Goal: Task Accomplishment & Management: Complete application form

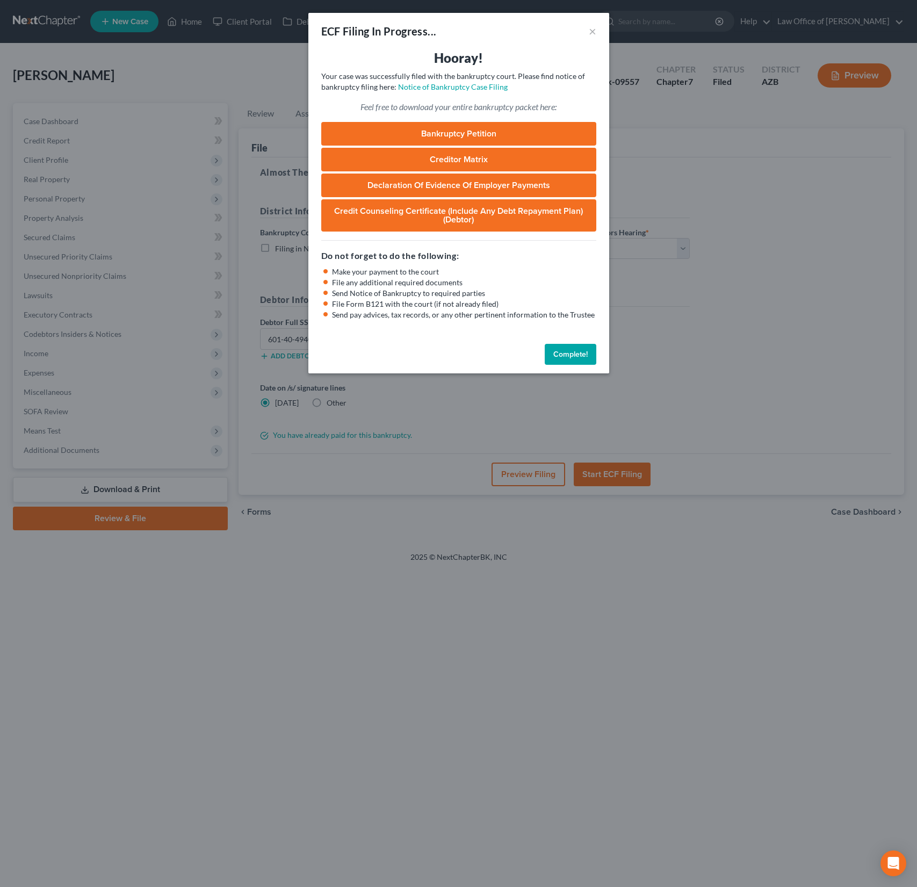
select select "0"
click at [570, 356] on button "Complete!" at bounding box center [571, 354] width 52 height 21
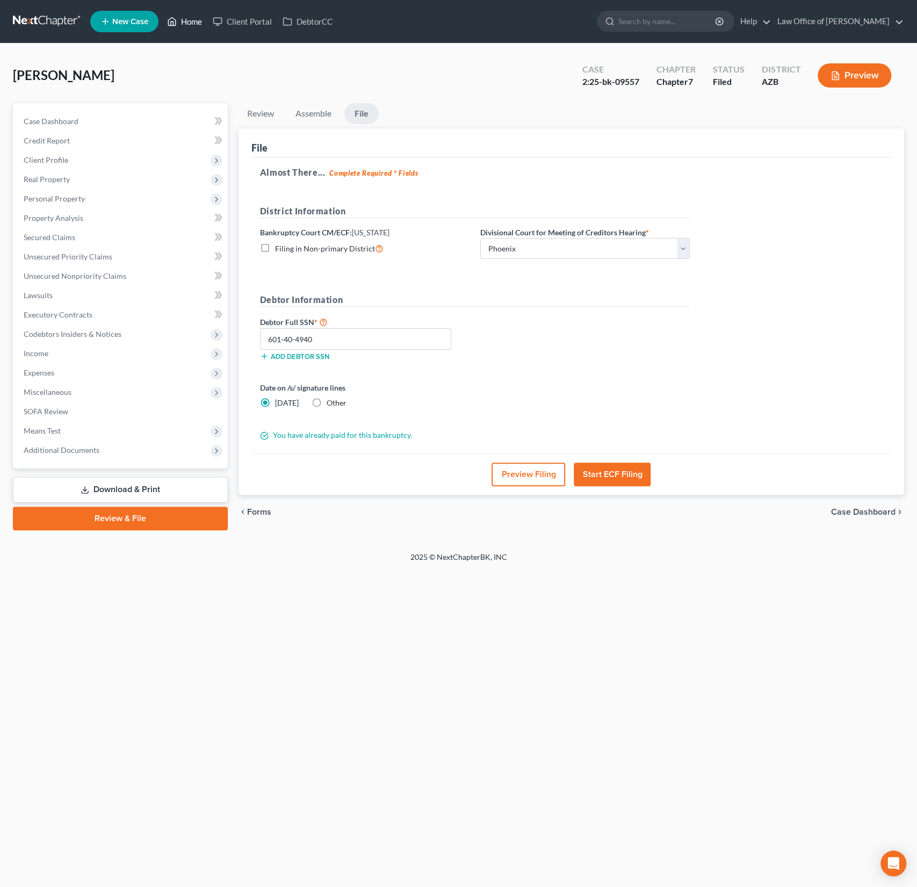
click at [191, 19] on link "Home" at bounding box center [185, 21] width 46 height 19
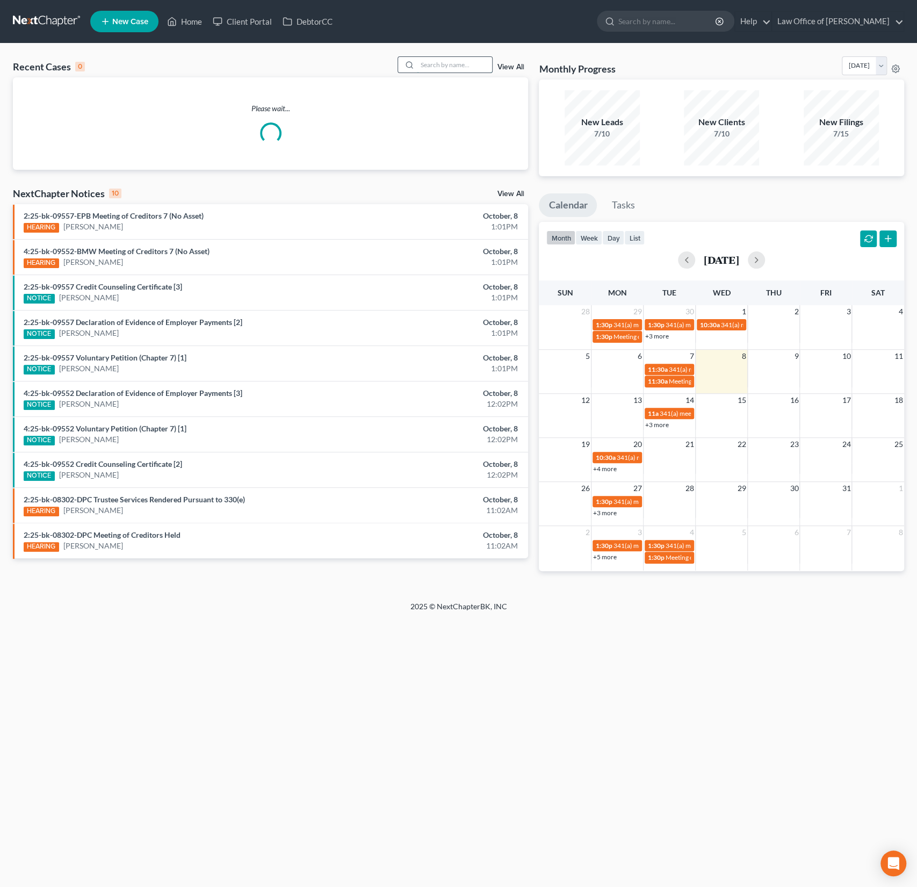
click at [433, 67] on input "search" at bounding box center [454, 65] width 75 height 16
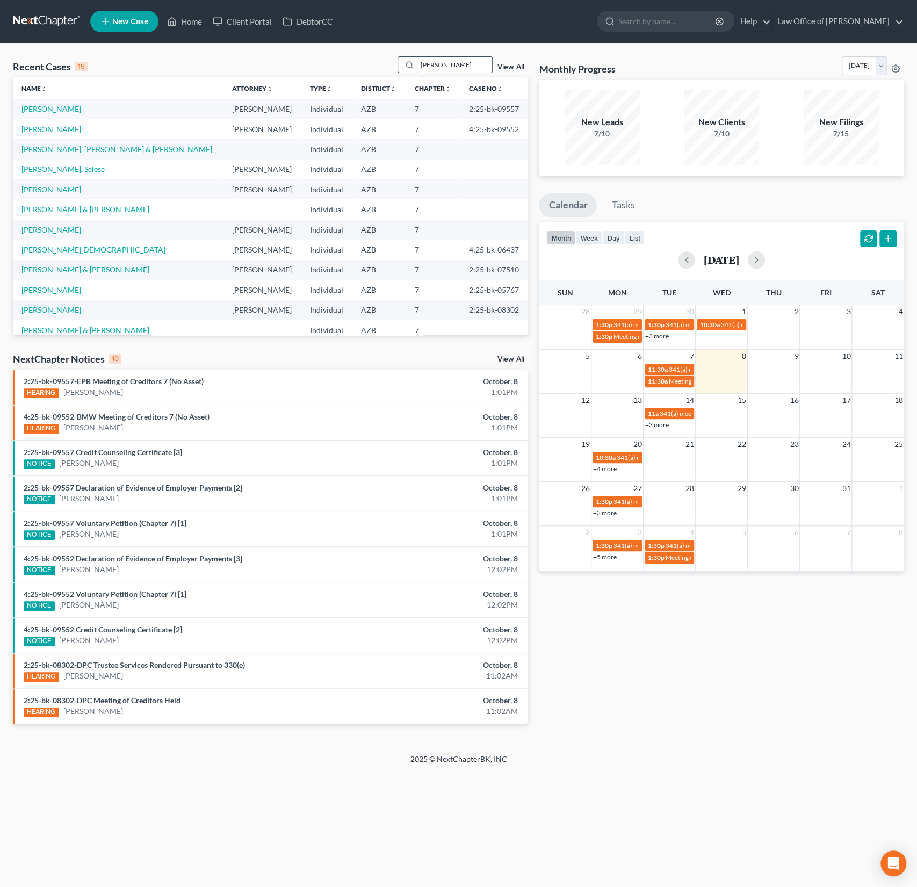
type input "[PERSON_NAME]"
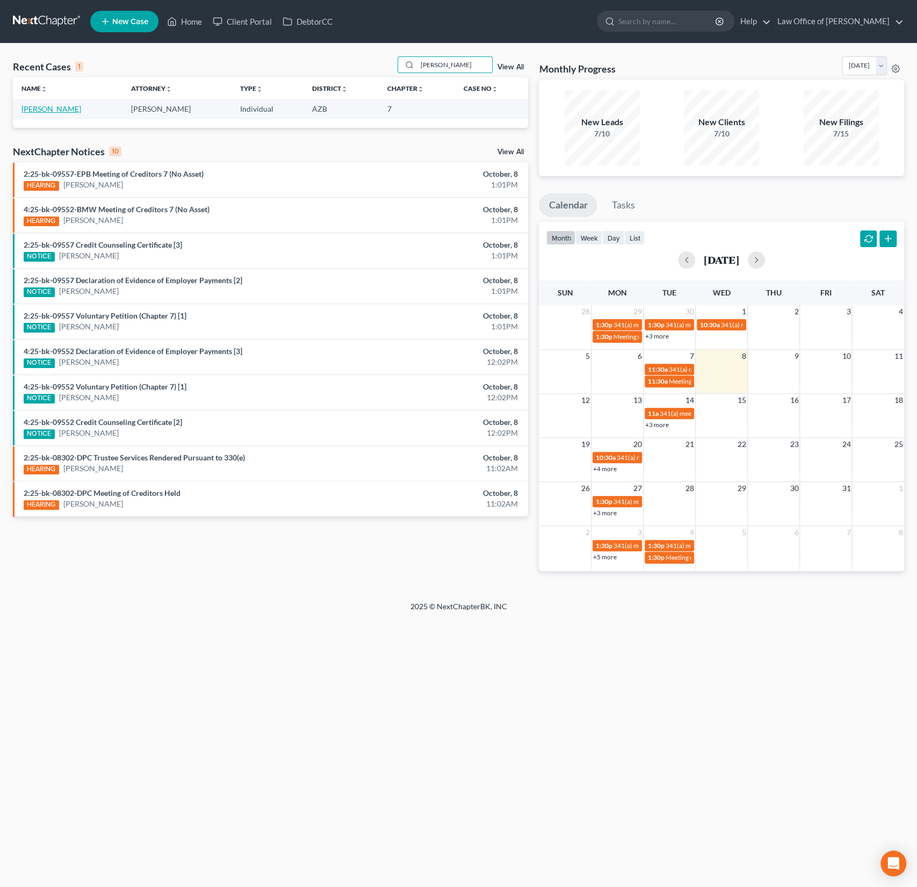
click at [51, 111] on link "[PERSON_NAME]" at bounding box center [51, 108] width 60 height 9
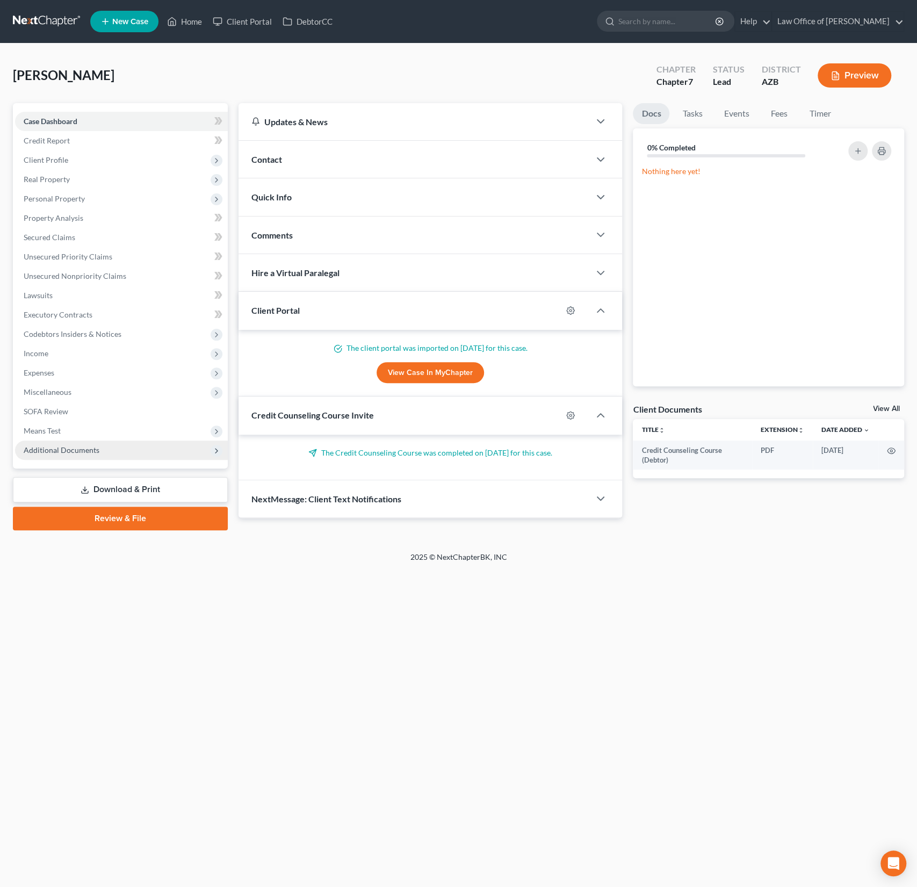
click at [98, 447] on span "Additional Documents" at bounding box center [121, 449] width 213 height 19
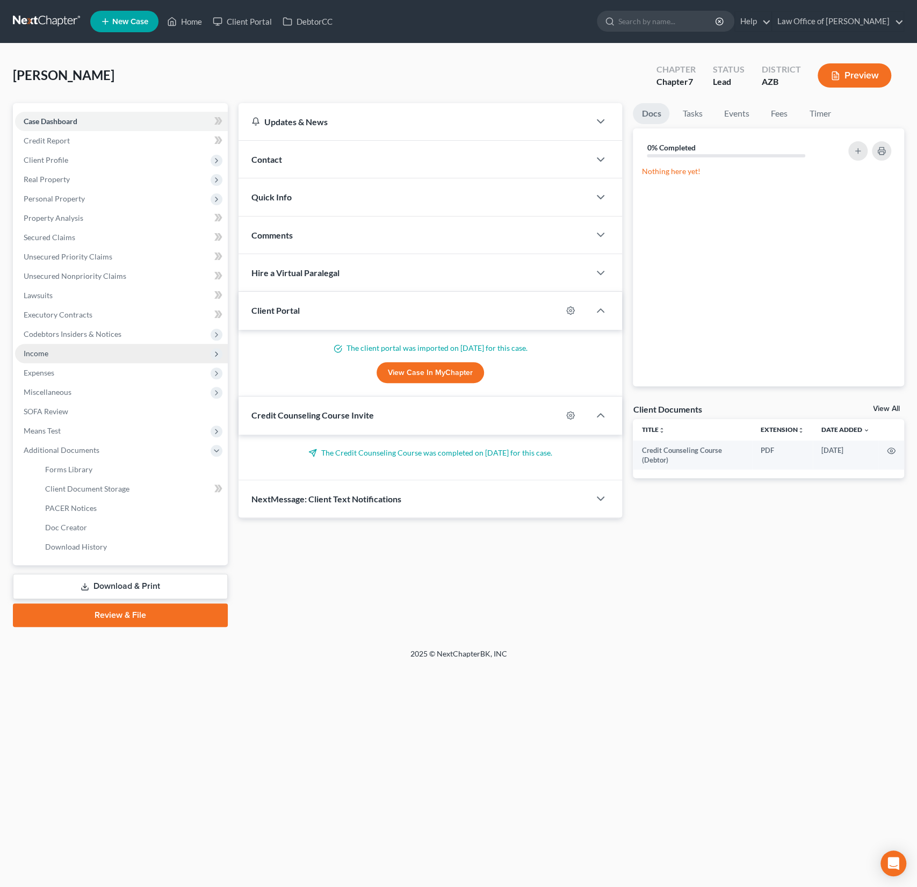
click at [50, 358] on span "Income" at bounding box center [121, 353] width 213 height 19
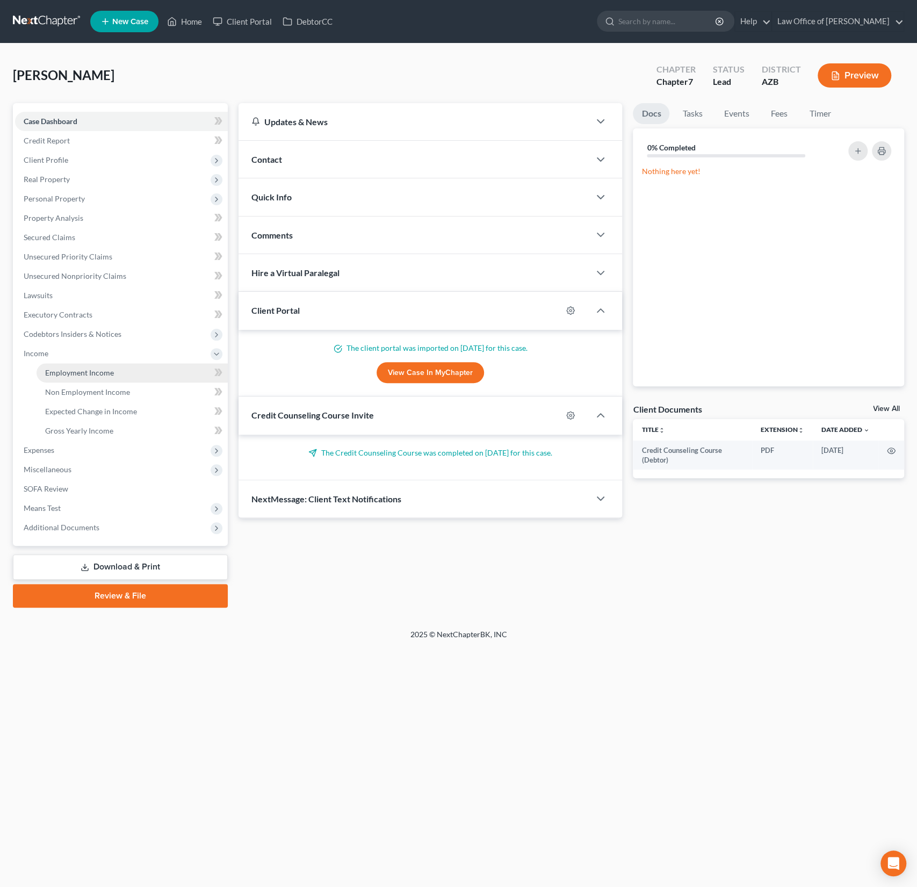
click at [75, 371] on span "Employment Income" at bounding box center [79, 372] width 69 height 9
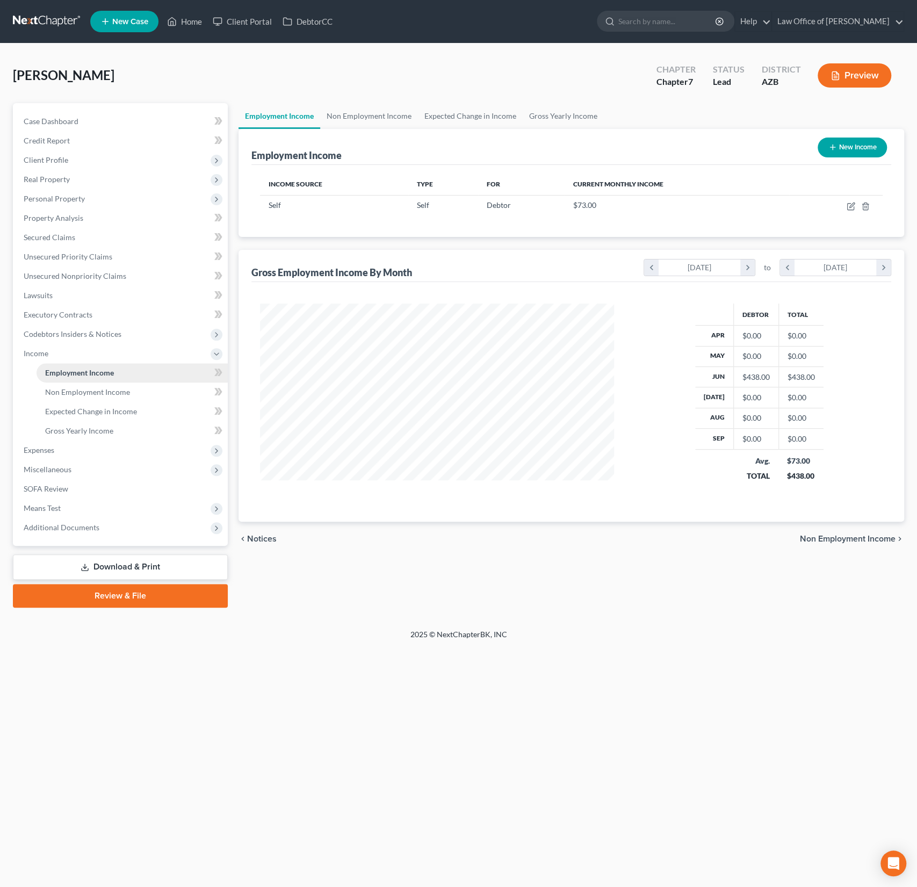
scroll to position [191, 375]
click at [76, 391] on span "Non Employment Income" at bounding box center [87, 391] width 85 height 9
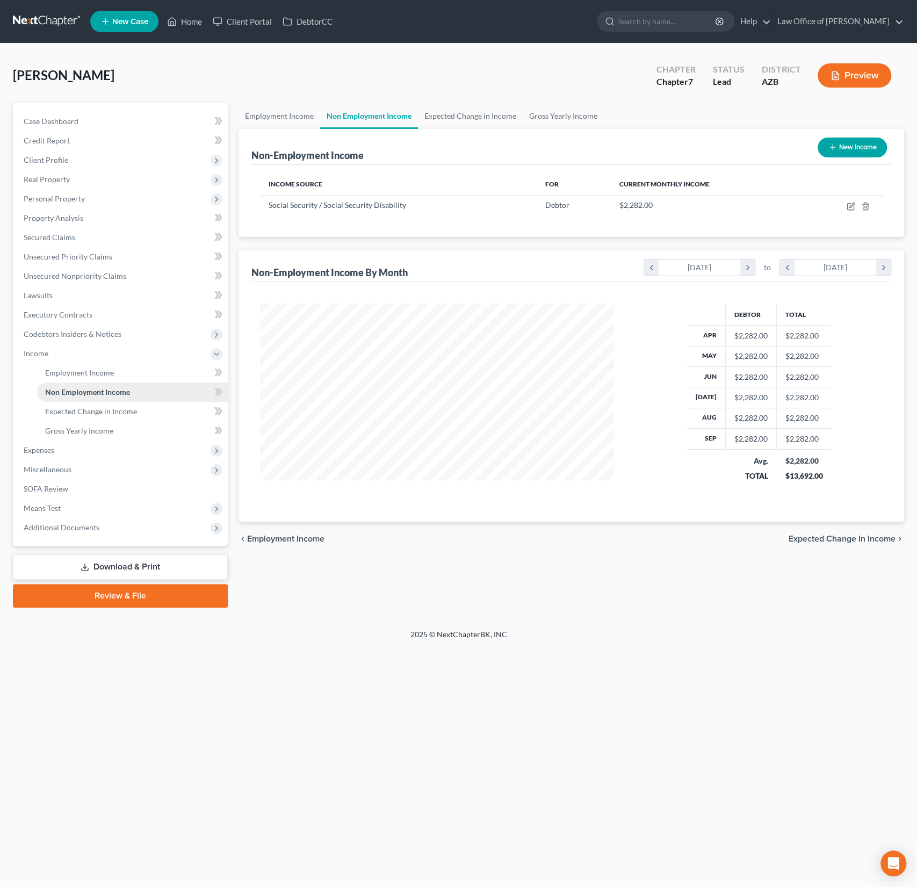
scroll to position [191, 375]
click at [58, 531] on span "Additional Documents" at bounding box center [121, 527] width 213 height 19
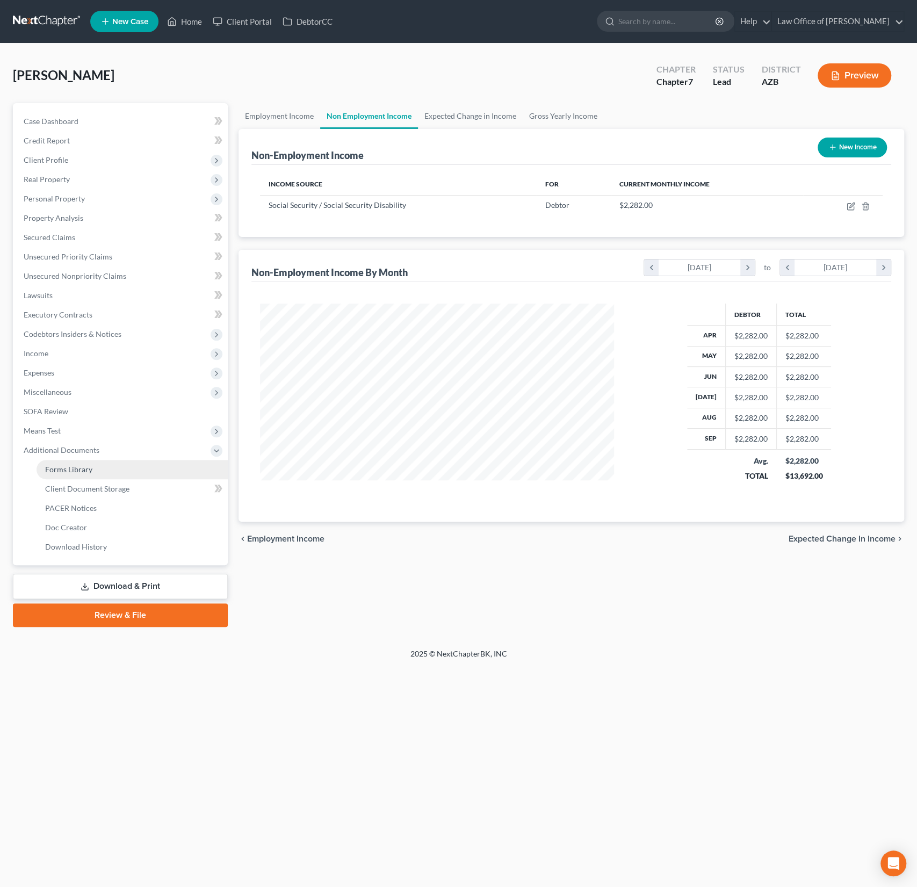
click at [76, 474] on link "Forms Library" at bounding box center [132, 469] width 191 height 19
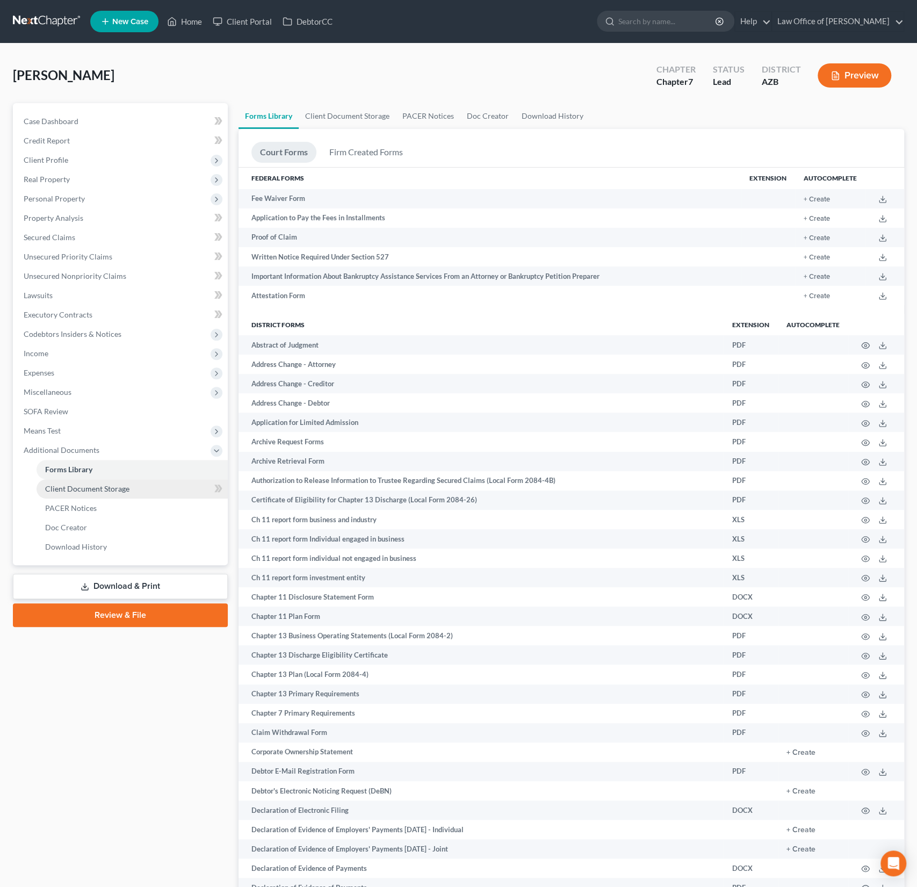
click at [103, 489] on span "Client Document Storage" at bounding box center [87, 488] width 84 height 9
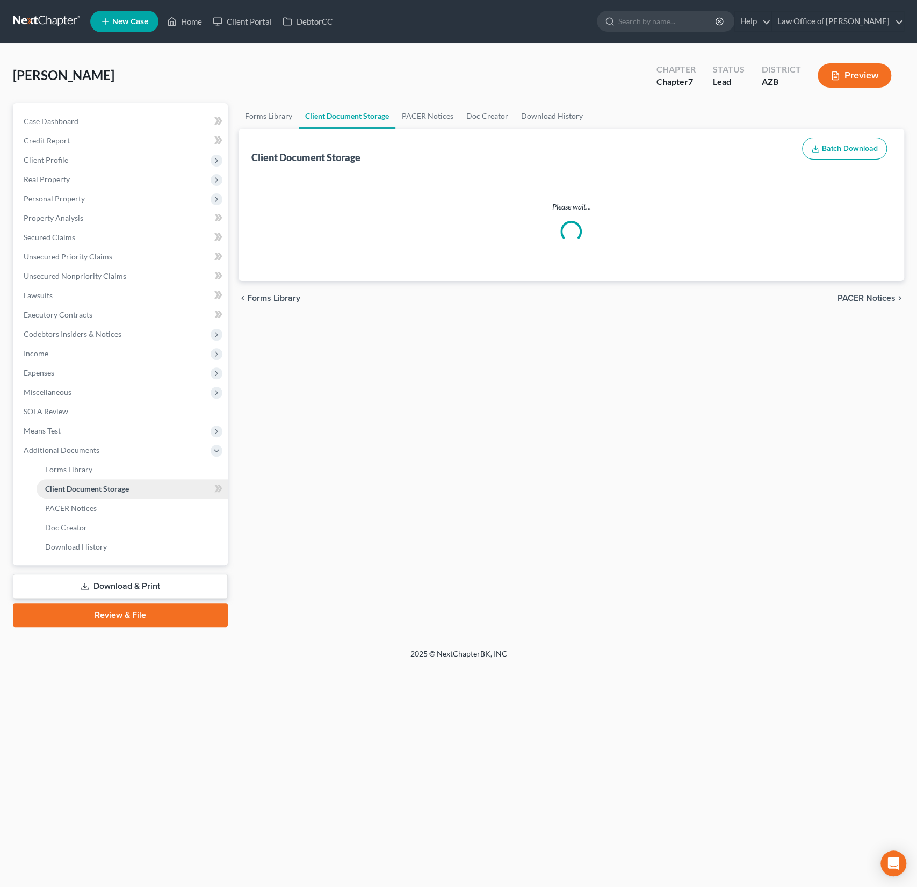
select select "14"
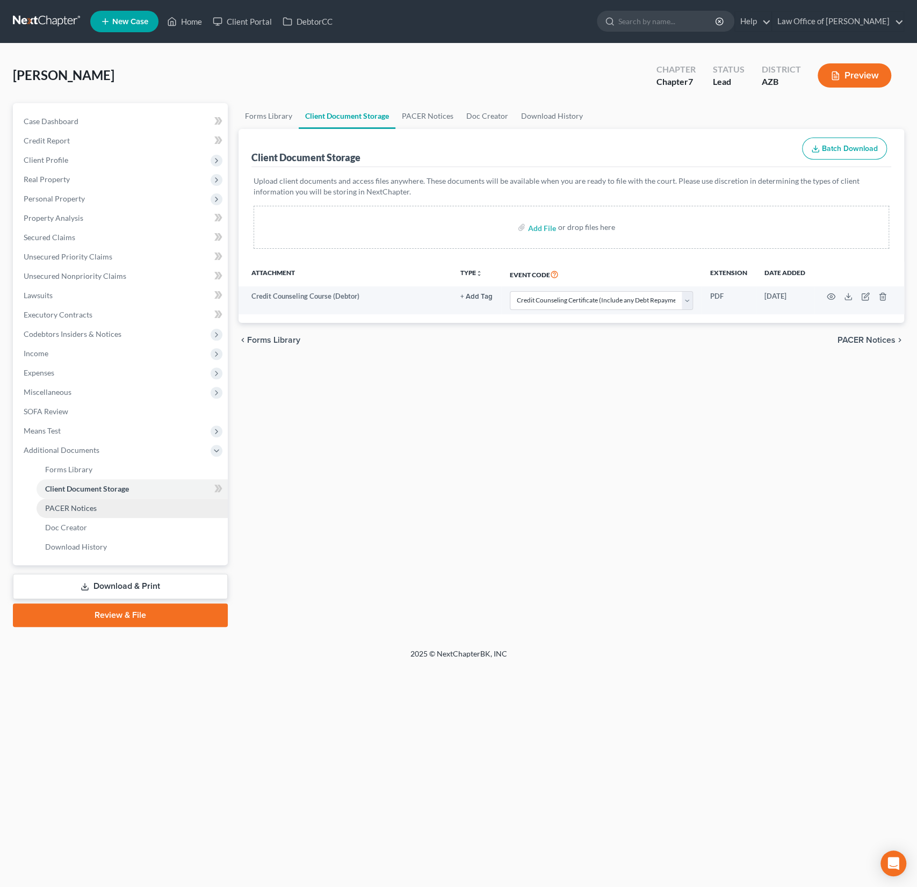
click at [92, 502] on link "PACER Notices" at bounding box center [132, 507] width 191 height 19
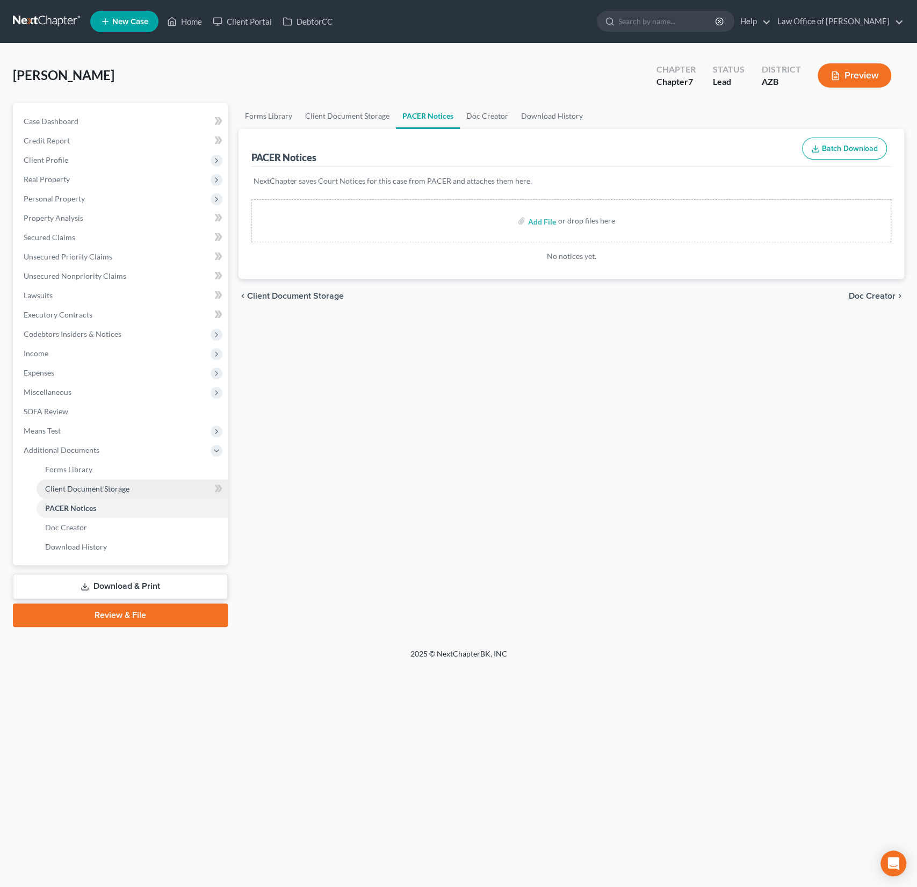
click at [91, 489] on span "Client Document Storage" at bounding box center [87, 488] width 84 height 9
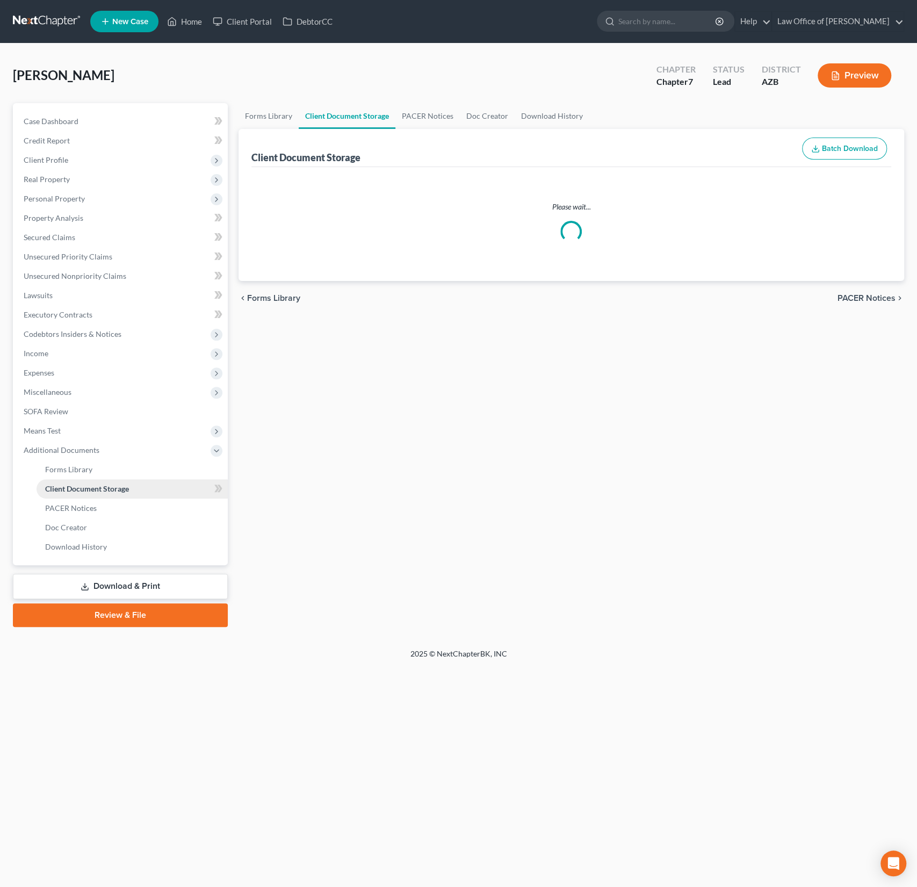
select select "14"
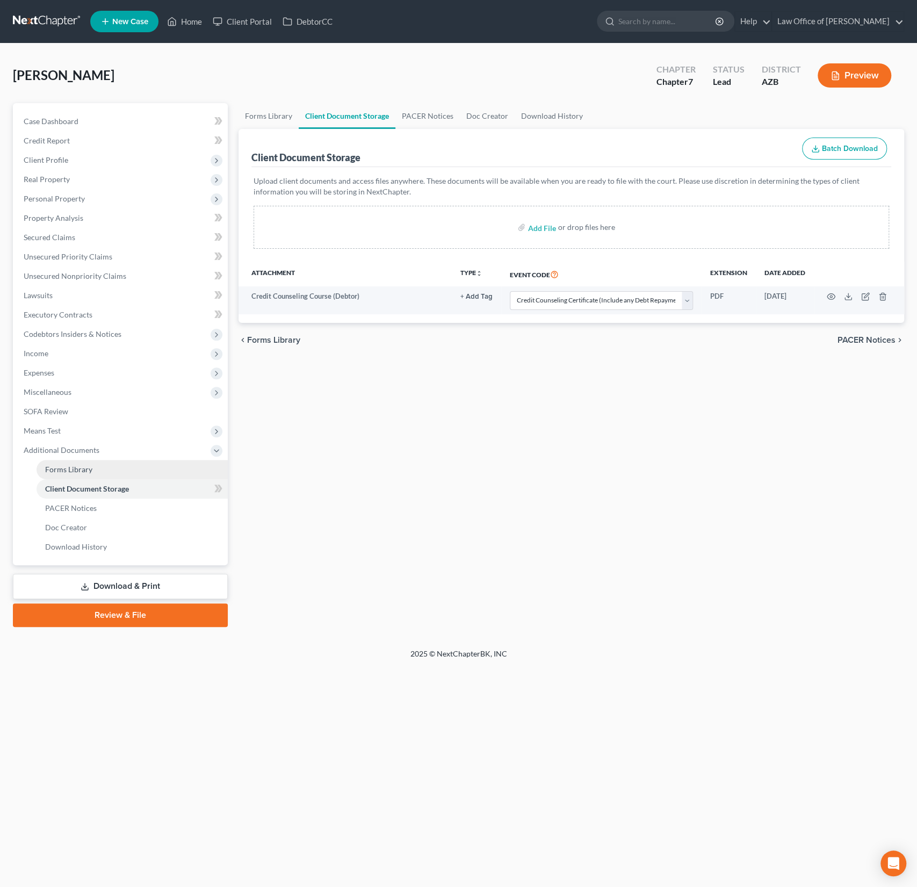
click at [91, 471] on link "Forms Library" at bounding box center [132, 469] width 191 height 19
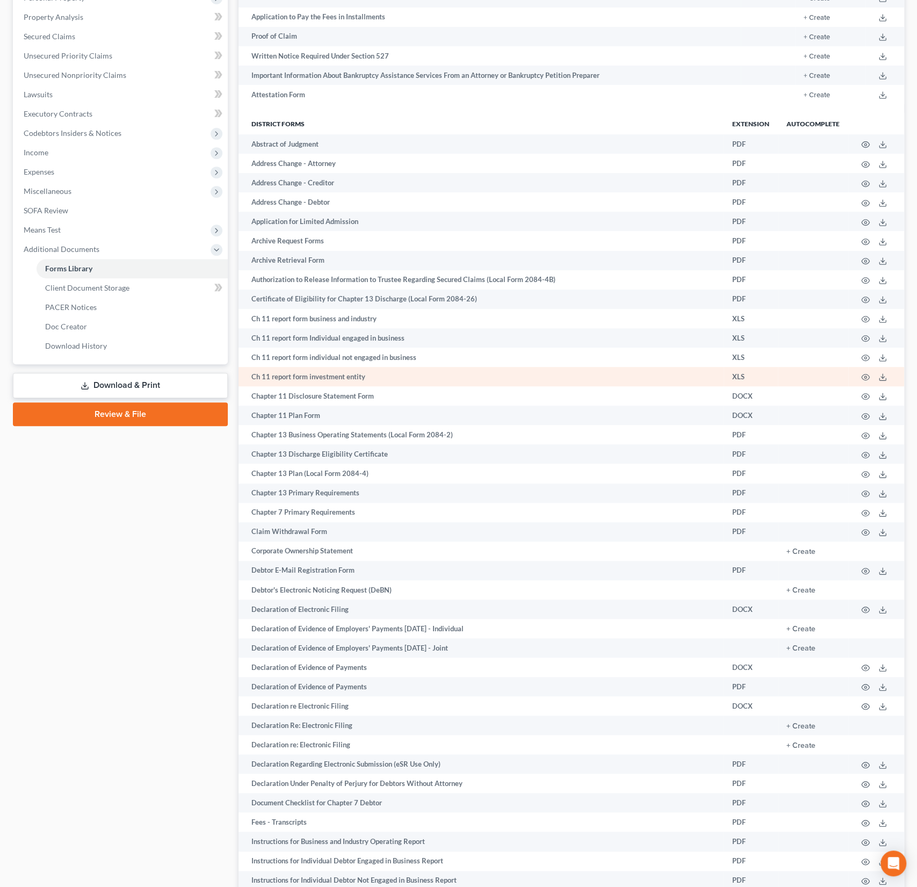
scroll to position [208, 0]
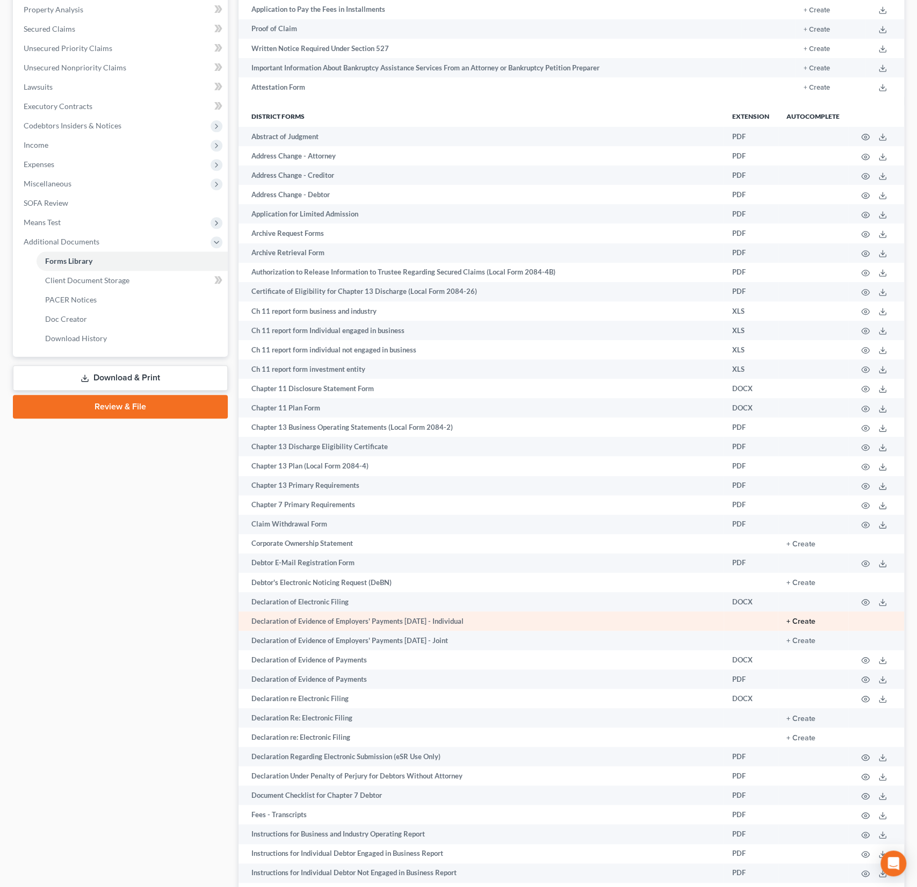
click at [803, 623] on button "+ Create" at bounding box center [800, 622] width 29 height 8
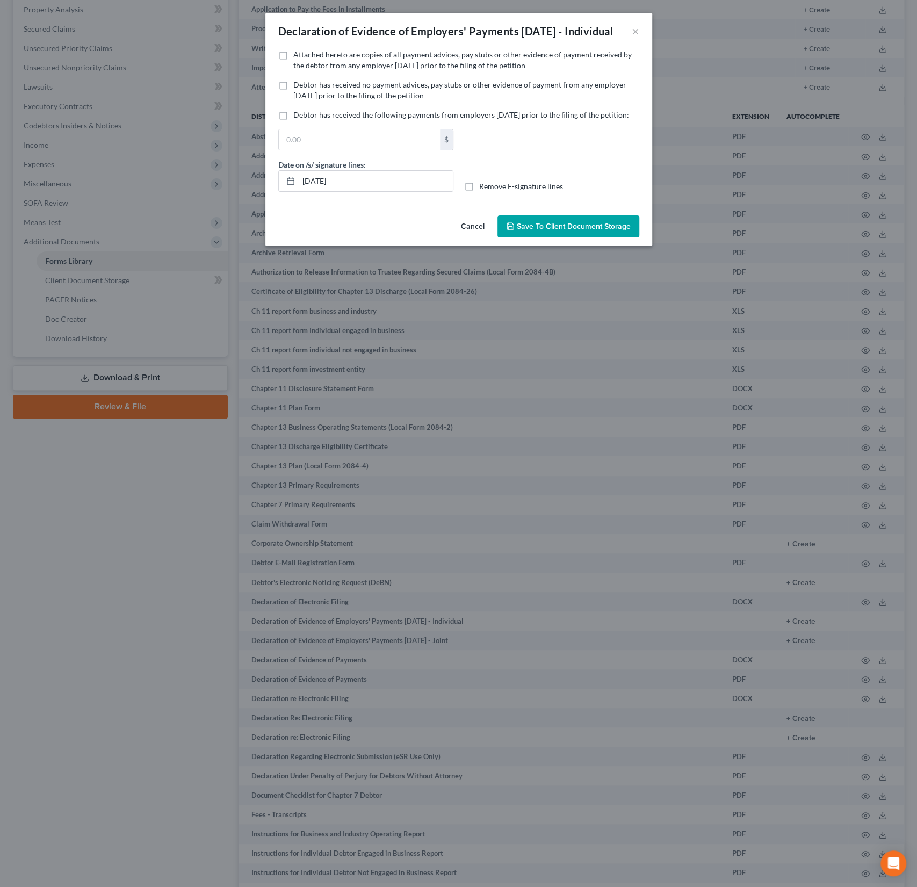
click at [327, 100] on span "Debtor has received no payment advices, pay stubs or other evidence of payment …" at bounding box center [459, 90] width 333 height 20
click at [305, 86] on input "Debtor has received no payment advices, pay stubs or other evidence of payment …" at bounding box center [301, 82] width 7 height 7
checkbox input "true"
click at [573, 238] on button "Save to Client Document Storage" at bounding box center [568, 226] width 142 height 23
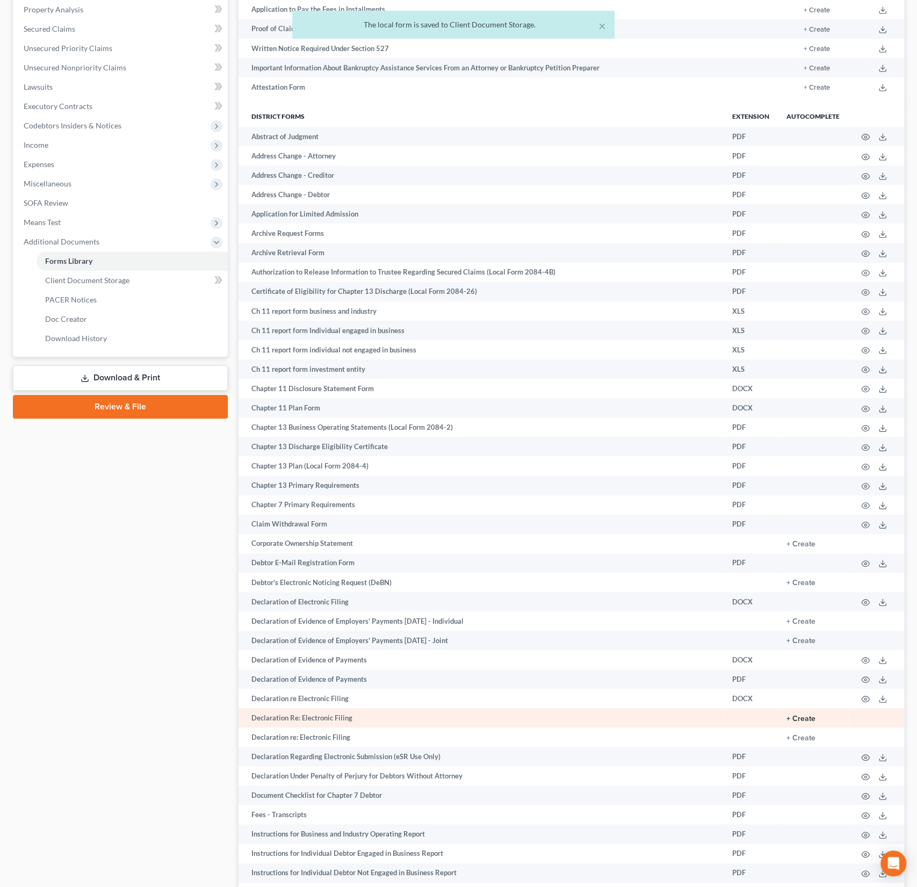
click at [803, 718] on button "+ Create" at bounding box center [800, 719] width 29 height 8
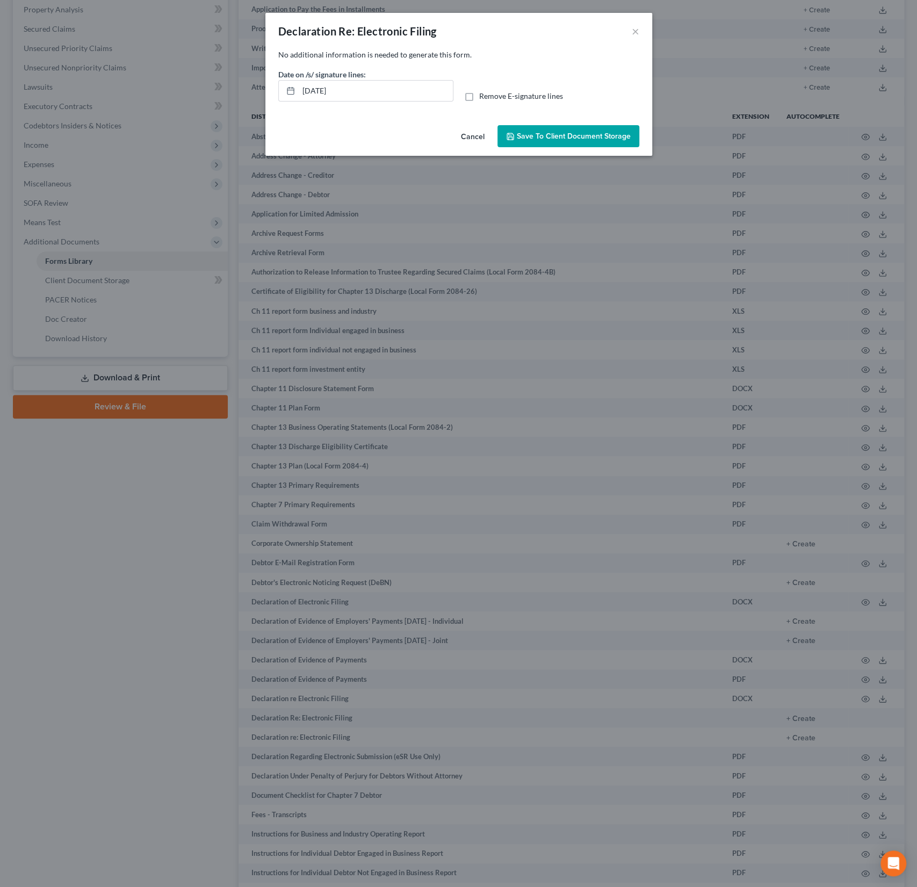
click at [559, 138] on span "Save to Client Document Storage" at bounding box center [574, 136] width 114 height 9
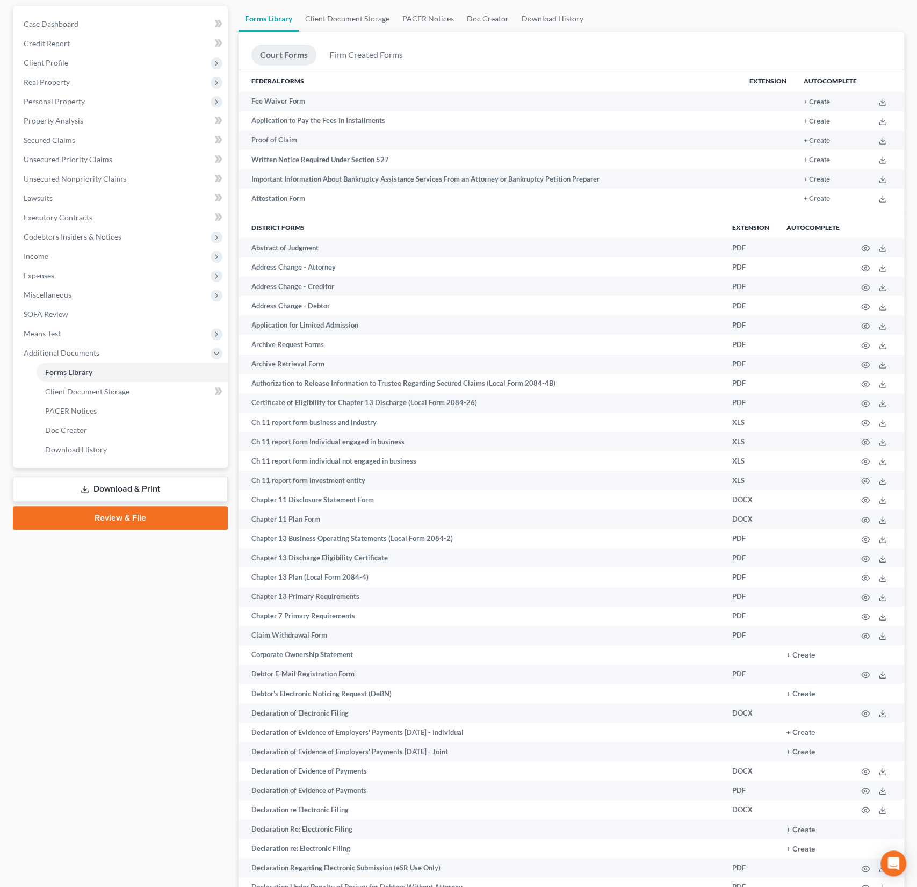
scroll to position [0, 0]
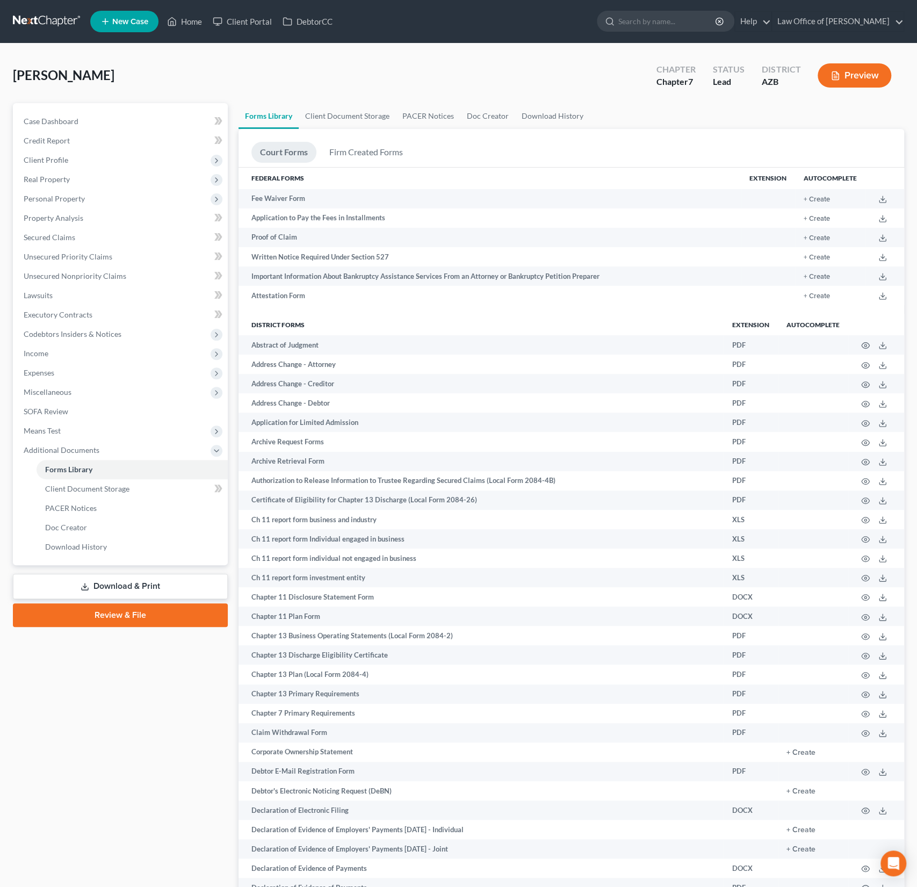
click at [152, 587] on link "Download & Print" at bounding box center [120, 586] width 215 height 25
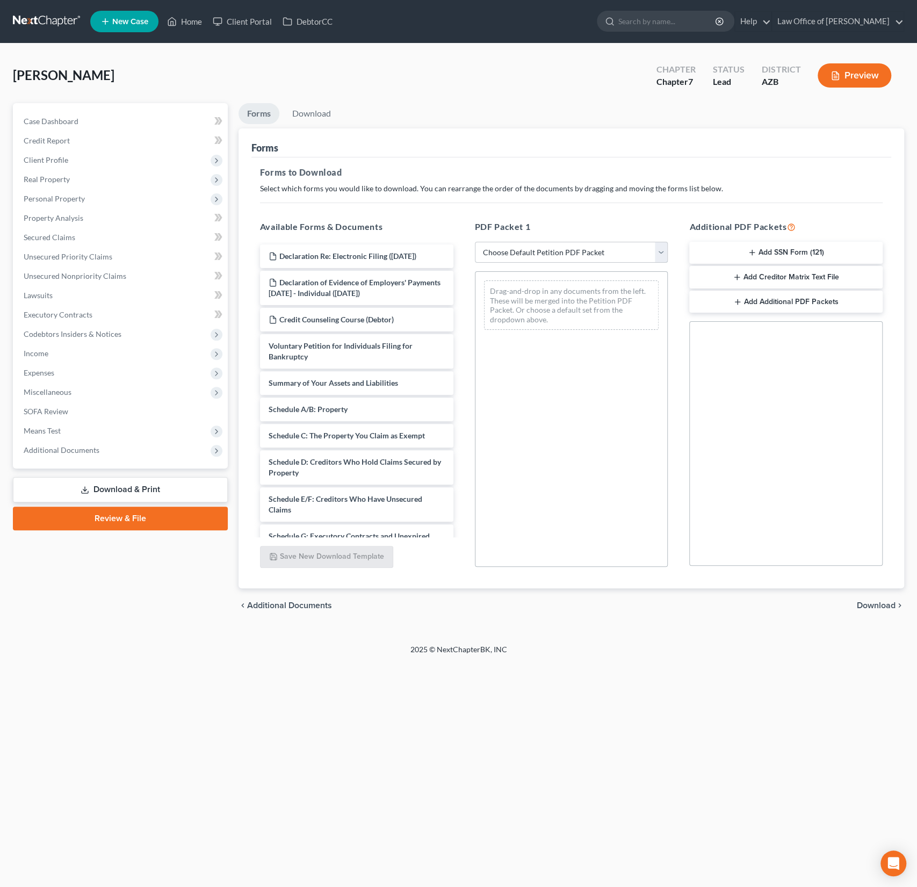
click at [565, 254] on select "Choose Default Petition PDF Packet Complete Bankruptcy Petition (all forms and …" at bounding box center [571, 252] width 193 height 21
select select "0"
click at [475, 242] on select "Choose Default Petition PDF Packet Complete Bankruptcy Petition (all forms and …" at bounding box center [571, 252] width 193 height 21
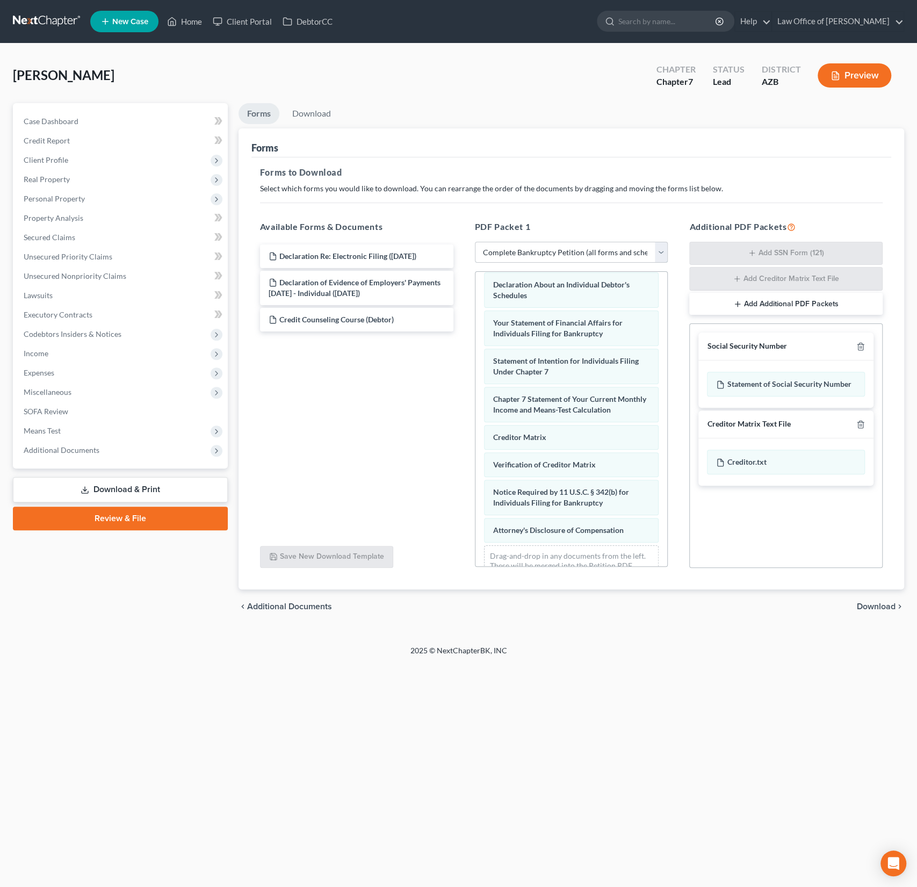
scroll to position [355, 0]
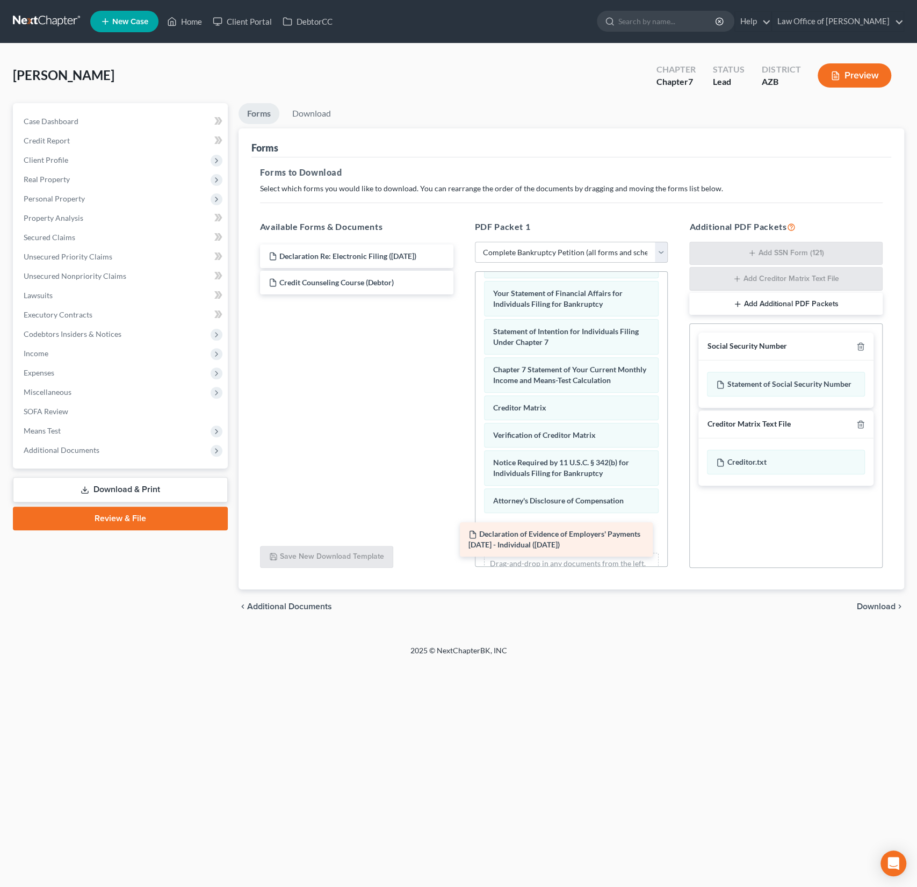
drag, startPoint x: 420, startPoint y: 287, endPoint x: 620, endPoint y: 539, distance: 322.0
click at [462, 294] on div "Declaration of Evidence of Employers' Payments [DATE] - Individual ([DATE]) Dec…" at bounding box center [356, 269] width 211 height 50
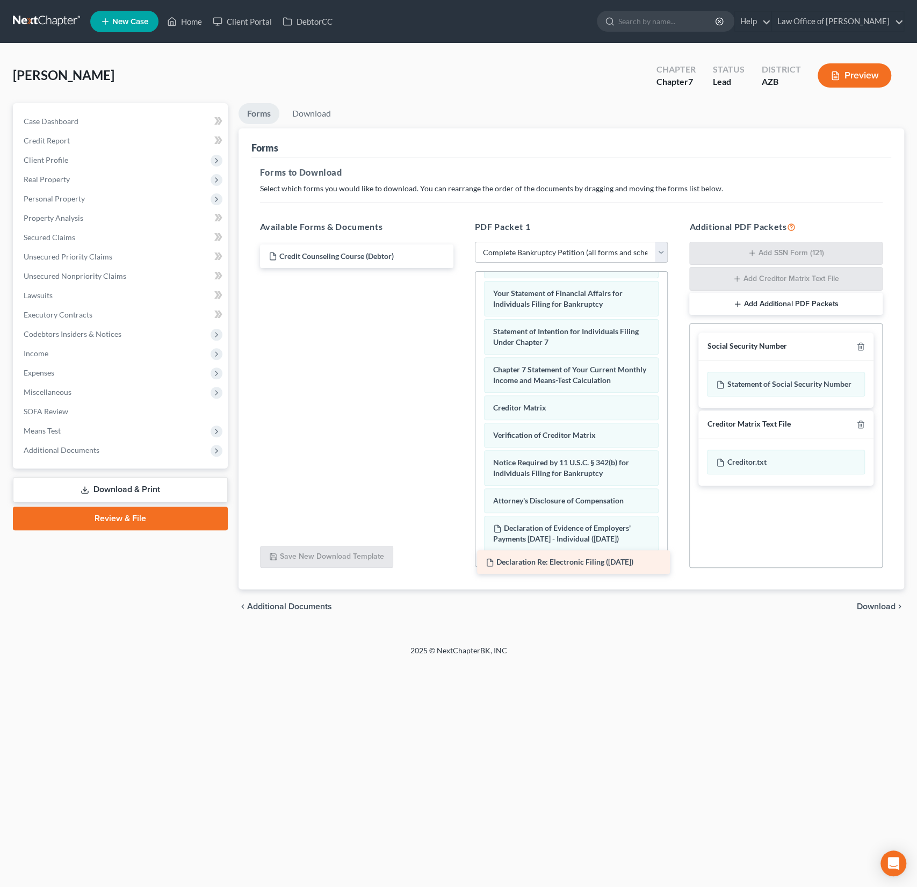
drag, startPoint x: 371, startPoint y: 258, endPoint x: 585, endPoint y: 564, distance: 373.3
click at [462, 268] on div "Declaration Re: Electronic Filing ([DATE]) Declaration Re: Electronic Filing ([…" at bounding box center [356, 256] width 211 height 24
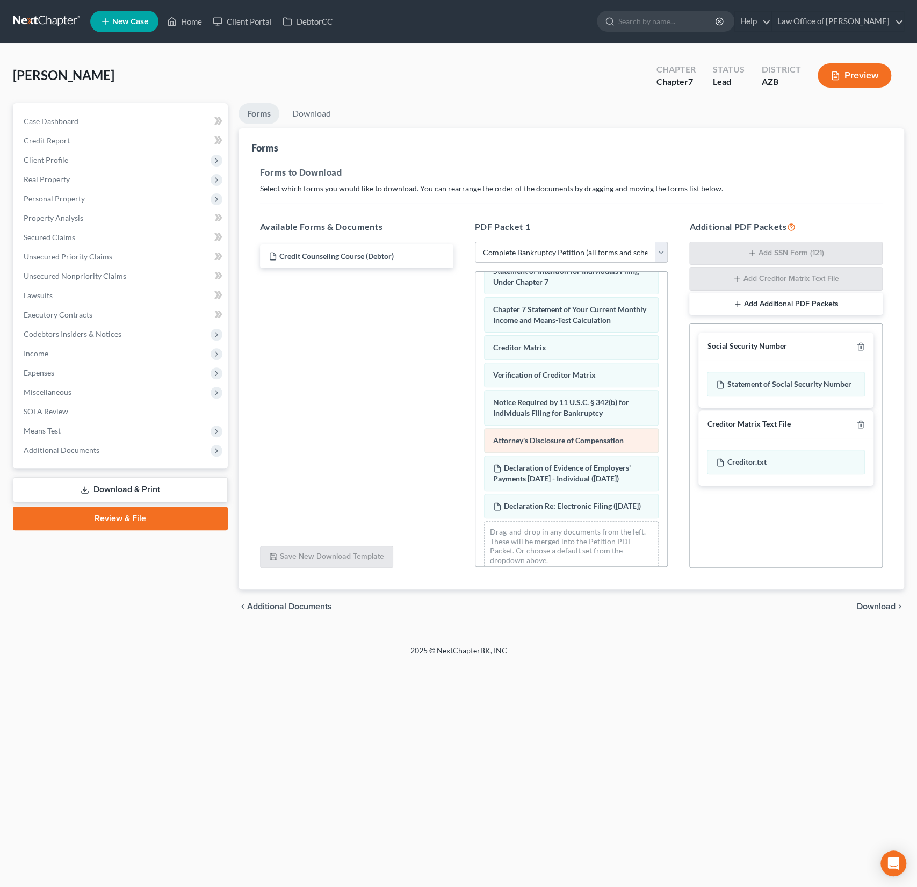
scroll to position [441, 0]
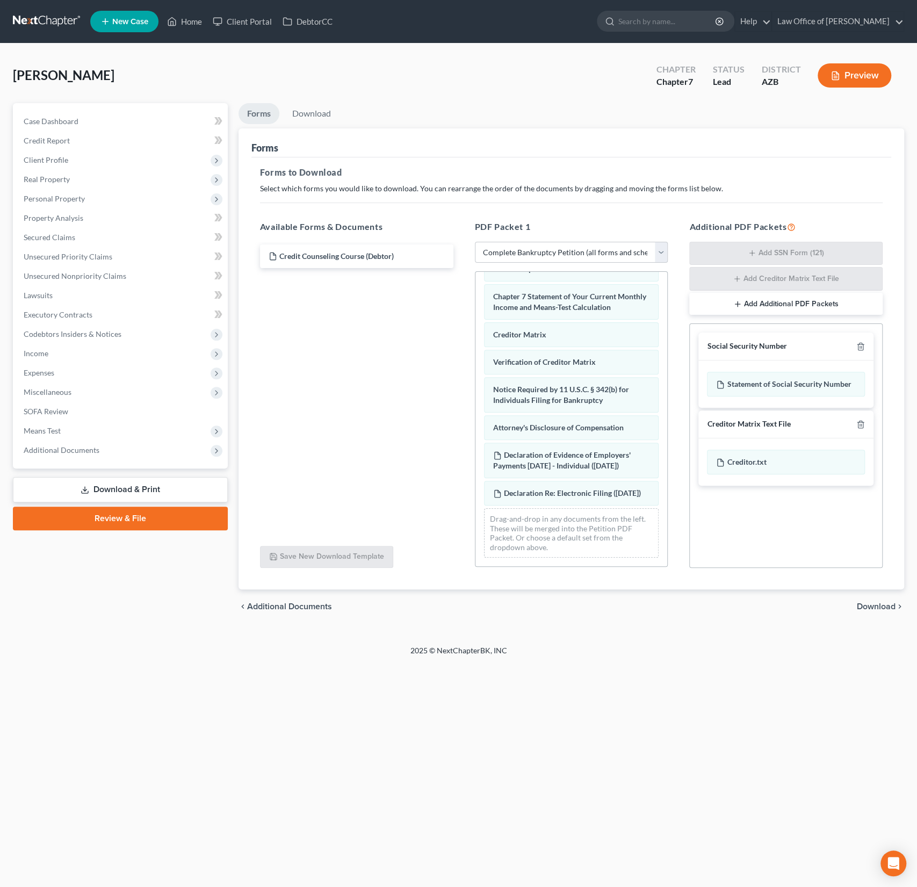
click at [674, 634] on div "[PERSON_NAME] Upgraded Chapter Chapter 7 Status Lead District AZB Preview Petit…" at bounding box center [458, 345] width 917 height 602
click at [751, 664] on div "Home New Case Client Portal DebtorCC Law Office of [PERSON_NAME] Sanchez [EMAIL…" at bounding box center [458, 443] width 917 height 887
click at [878, 603] on span "Download" at bounding box center [876, 606] width 39 height 9
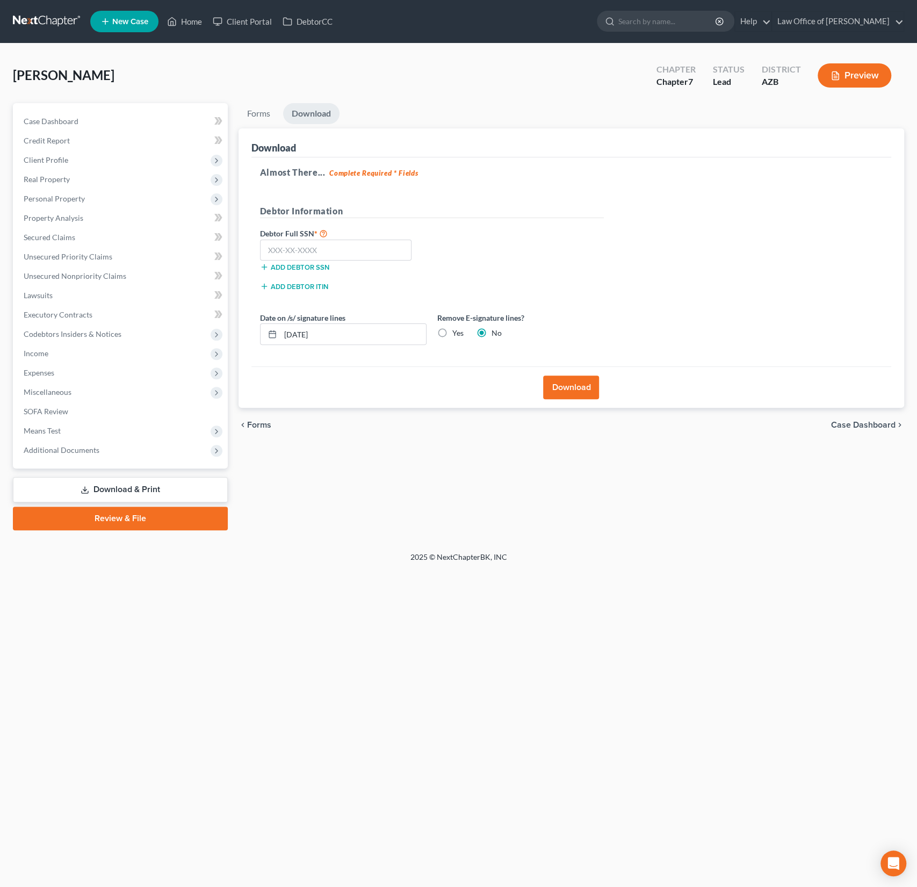
click at [452, 334] on label "Yes" at bounding box center [457, 333] width 11 height 11
click at [457, 334] on input "Yes" at bounding box center [460, 331] width 7 height 7
radio input "true"
radio input "false"
click at [573, 385] on button "Download" at bounding box center [571, 387] width 56 height 24
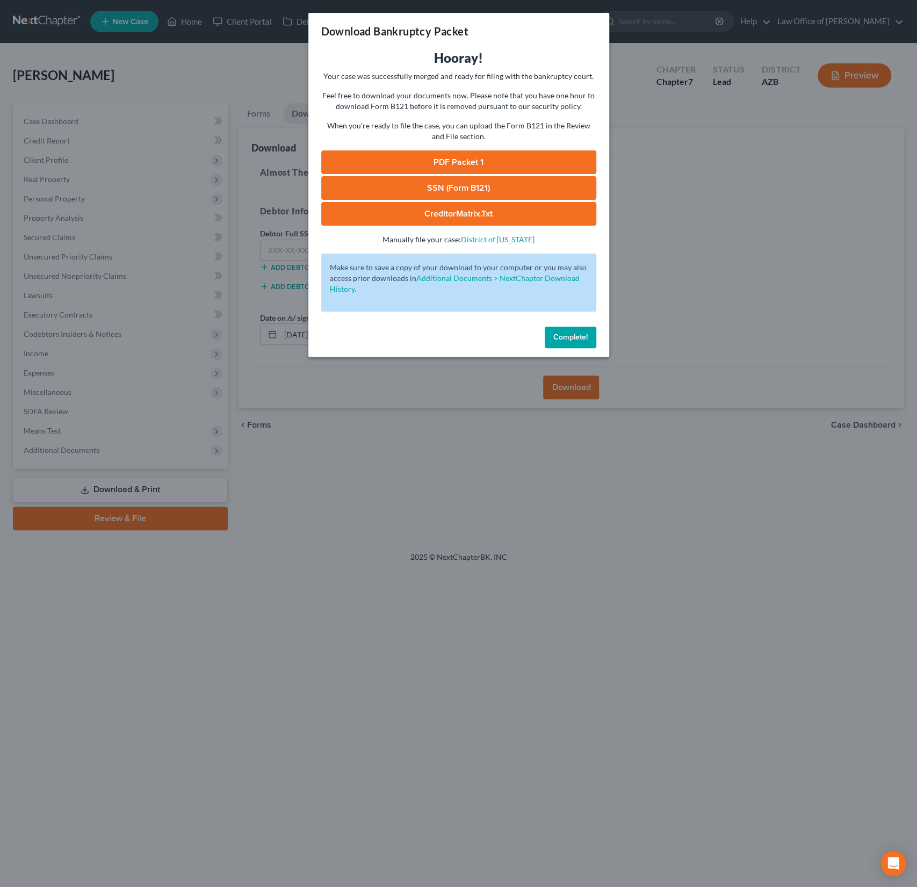
click at [476, 164] on link "PDF Packet 1" at bounding box center [458, 162] width 275 height 24
click at [569, 336] on span "Complete!" at bounding box center [570, 337] width 34 height 9
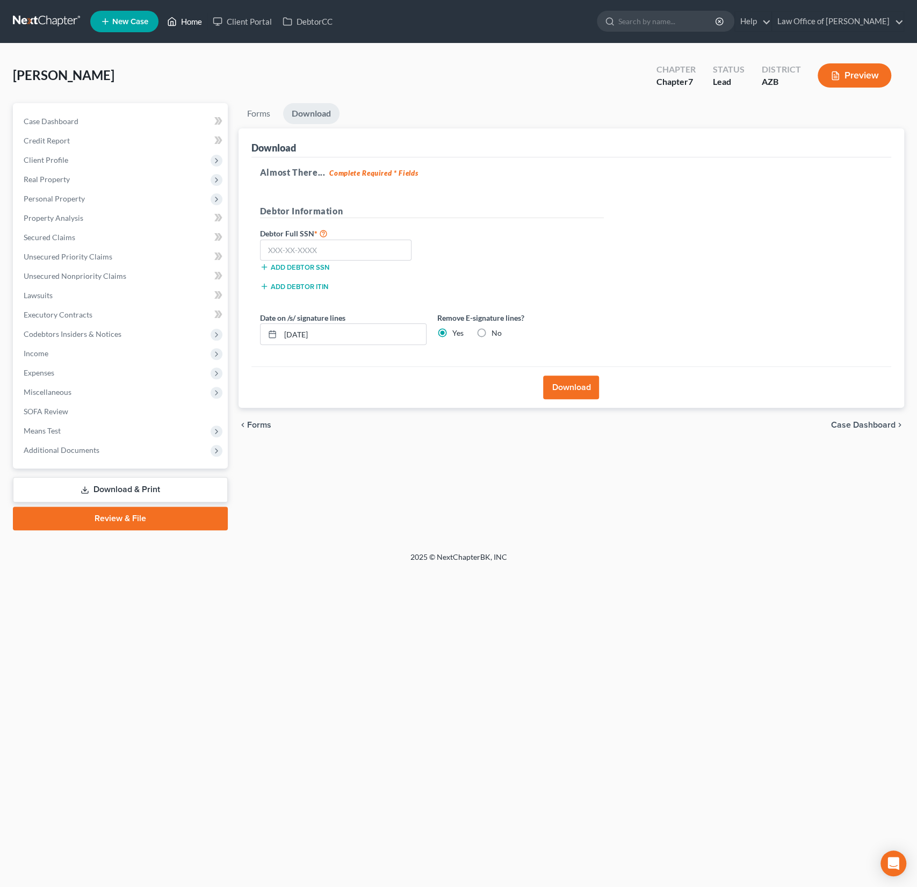
click at [190, 20] on link "Home" at bounding box center [185, 21] width 46 height 19
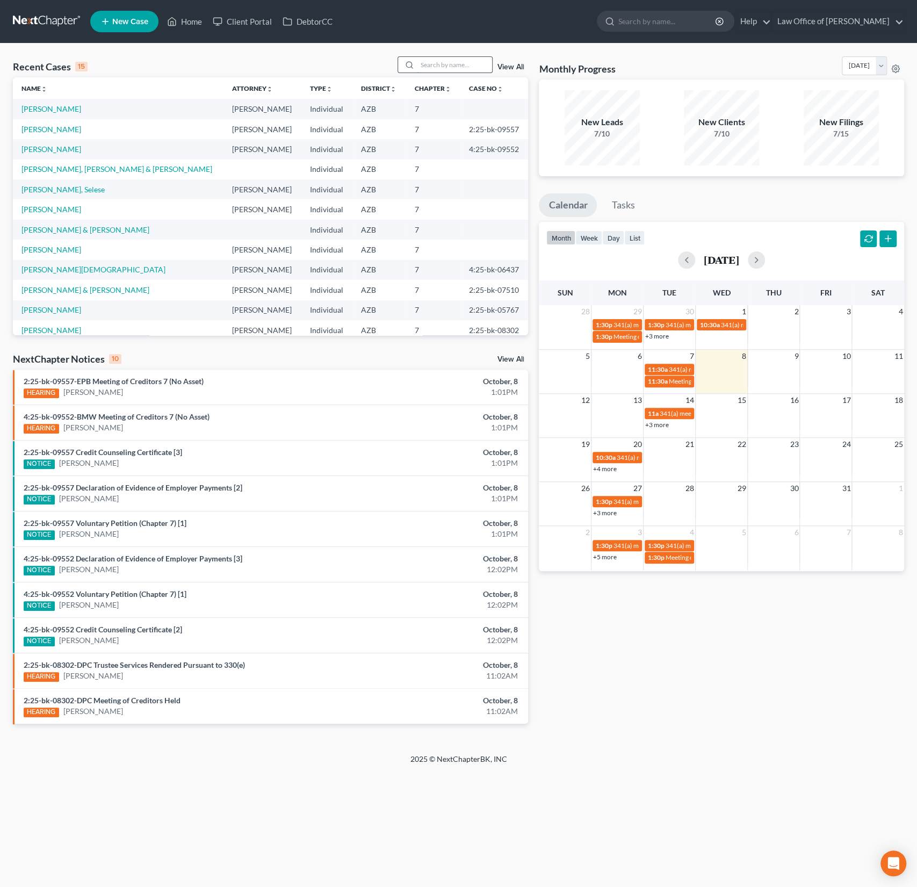
click at [444, 64] on input "search" at bounding box center [454, 65] width 75 height 16
type input "[PERSON_NAME]"
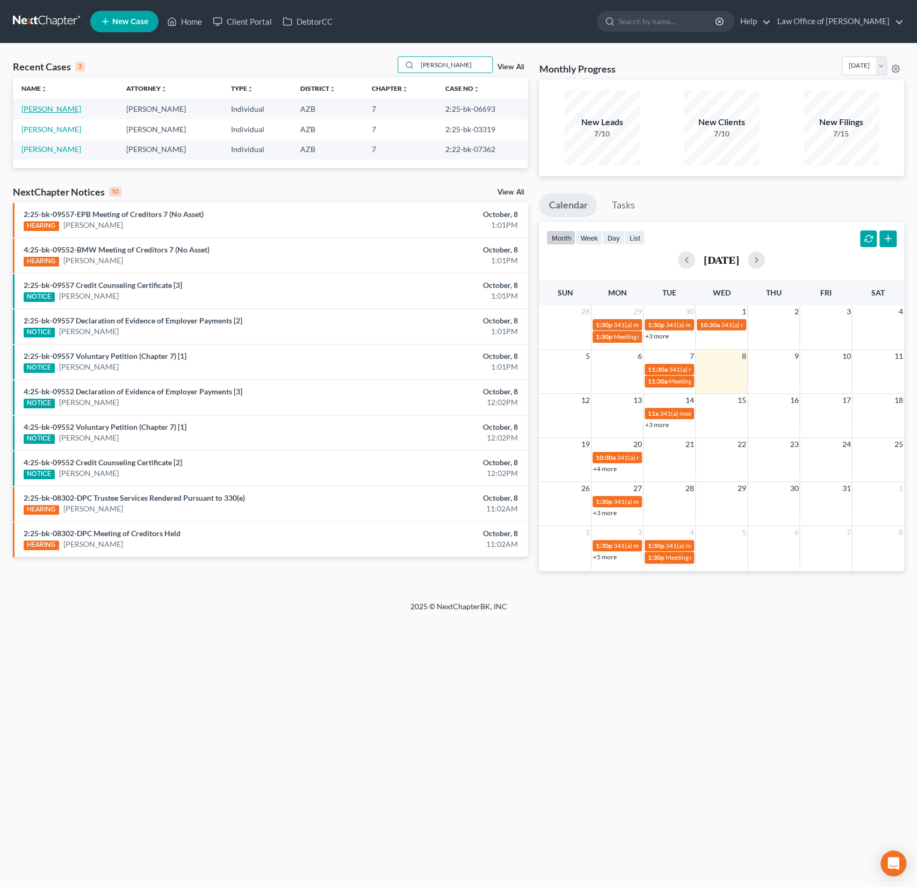
click at [57, 109] on link "[PERSON_NAME]" at bounding box center [51, 108] width 60 height 9
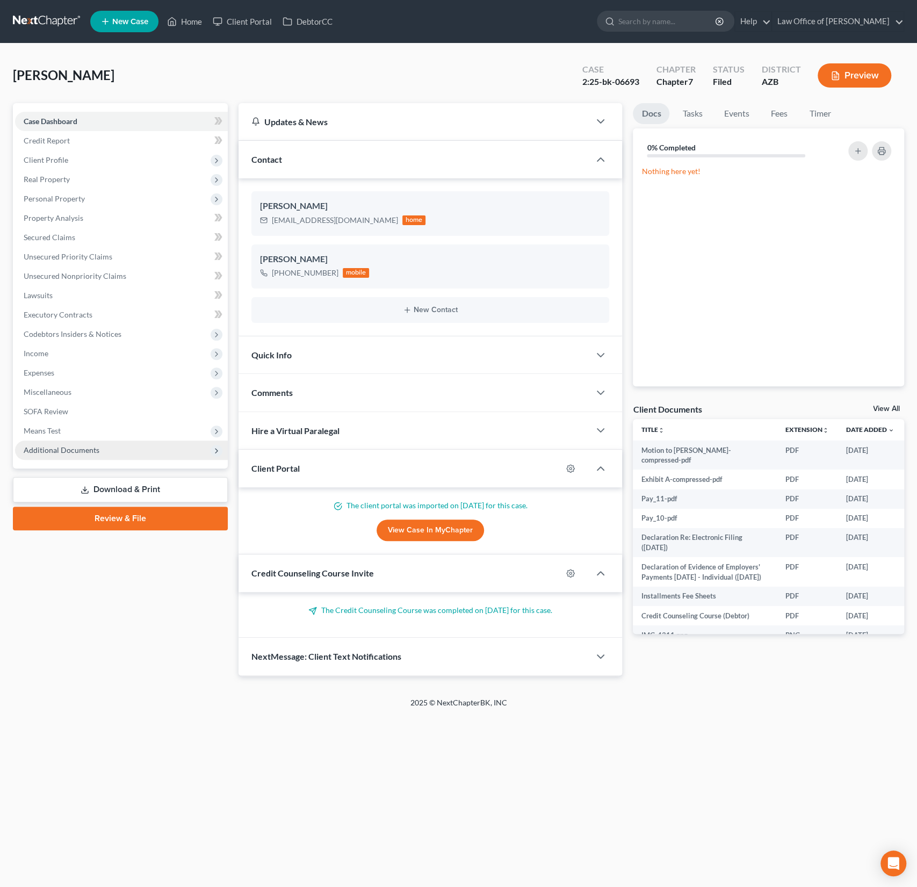
click at [68, 449] on span "Additional Documents" at bounding box center [62, 449] width 76 height 9
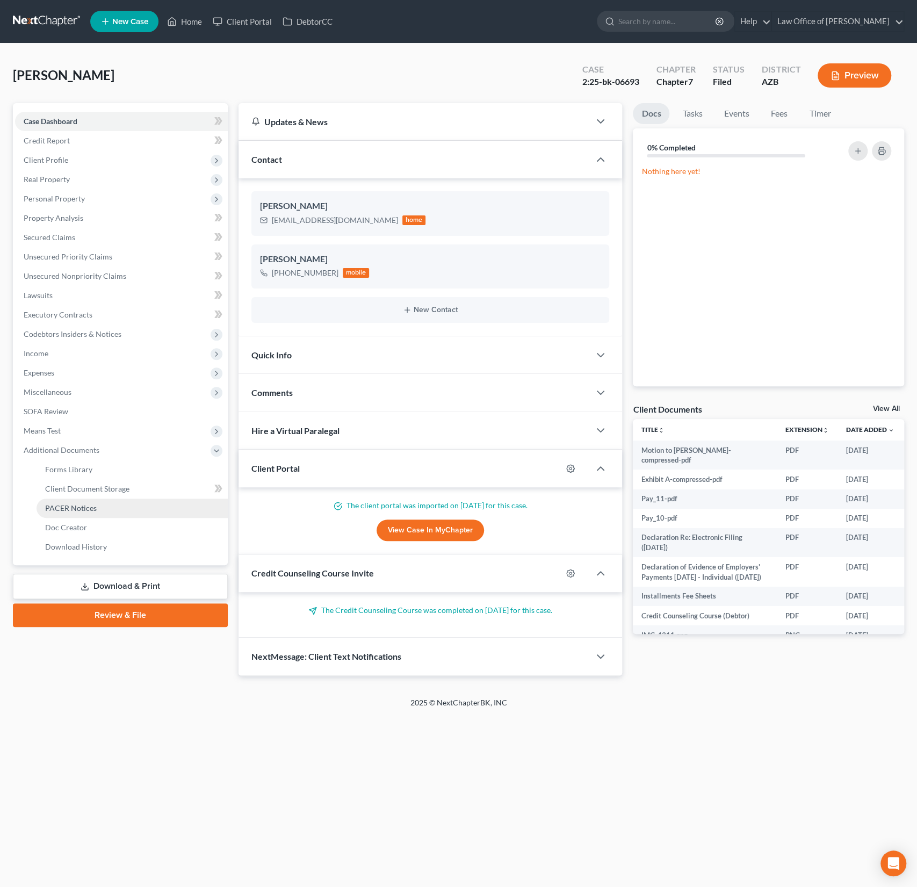
click at [80, 510] on span "PACER Notices" at bounding box center [71, 507] width 52 height 9
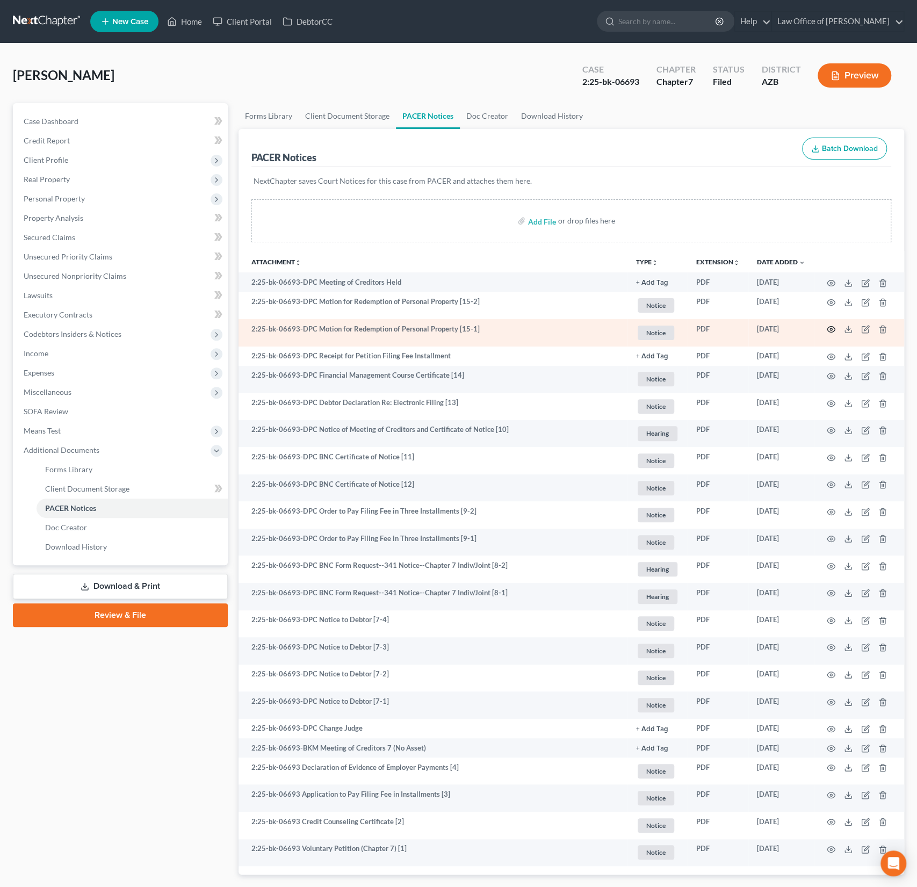
click at [830, 330] on icon "button" at bounding box center [831, 329] width 9 height 9
